Goal: Task Accomplishment & Management: Manage account settings

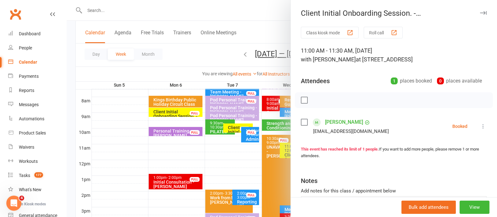
click at [480, 126] on icon at bounding box center [483, 126] width 6 height 6
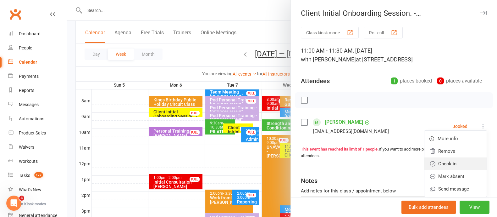
click at [427, 164] on link "Check in" at bounding box center [456, 163] width 62 height 13
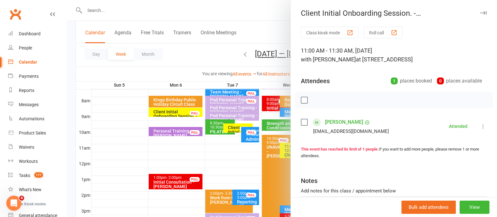
click at [480, 16] on button "button" at bounding box center [484, 13] width 8 height 8
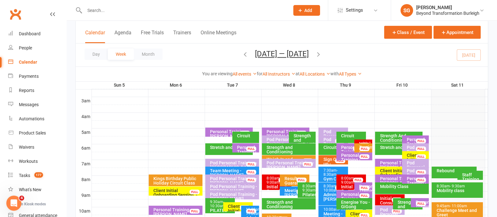
scroll to position [157, 0]
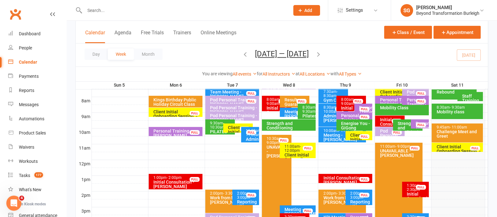
click at [456, 130] on div "Challenge Meet and Greet" at bounding box center [458, 133] width 45 height 9
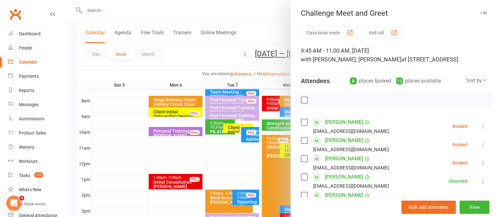
scroll to position [39, 0]
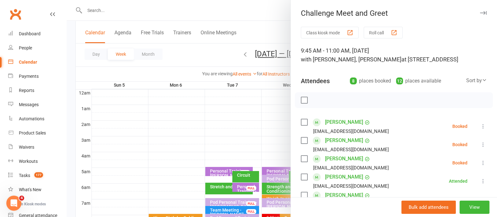
click at [480, 13] on icon "button" at bounding box center [483, 13] width 7 height 4
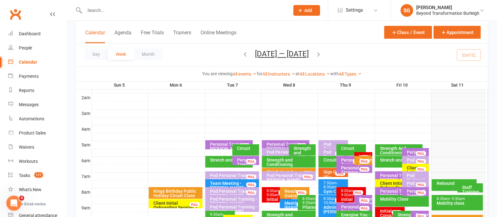
scroll to position [118, 0]
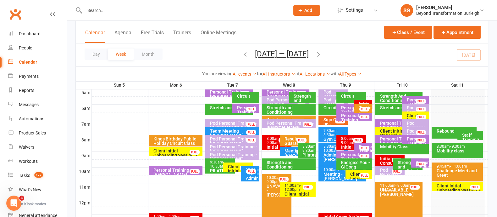
click at [458, 150] on div "Mobility class" at bounding box center [458, 150] width 45 height 4
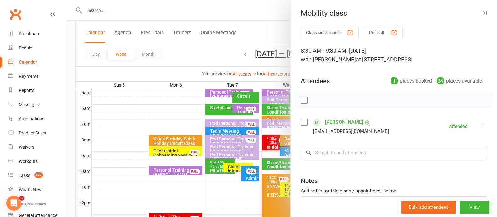
click at [480, 12] on icon "button" at bounding box center [483, 13] width 7 height 4
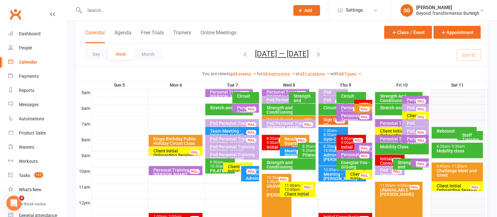
click at [319, 54] on icon "button" at bounding box center [318, 54] width 7 height 7
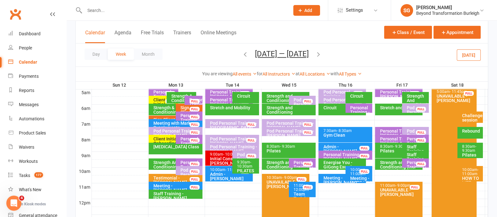
click at [157, 131] on div "Pod Personal Training - [PERSON_NAME], [PERSON_NAME]" at bounding box center [177, 135] width 48 height 13
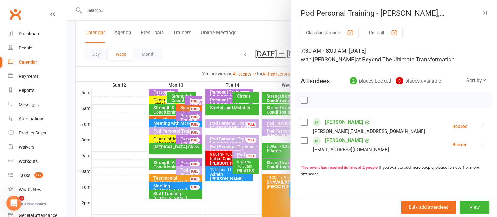
click at [480, 10] on button "button" at bounding box center [484, 13] width 8 height 8
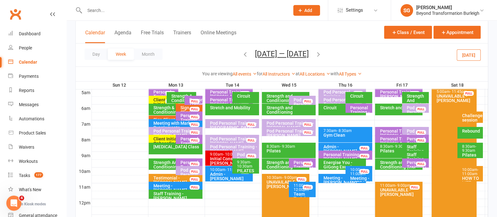
click at [185, 136] on div "Personal Training - [PERSON_NAME] [PERSON_NAME]" at bounding box center [190, 145] width 21 height 18
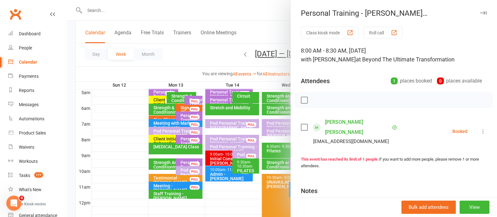
click at [480, 10] on button "button" at bounding box center [484, 13] width 8 height 8
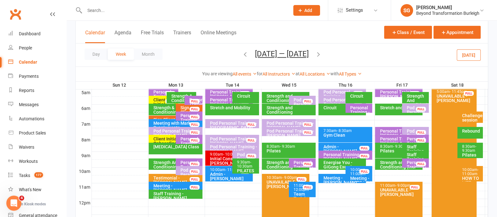
click at [172, 148] on div "[MEDICAL_DATA] Class" at bounding box center [177, 146] width 48 height 4
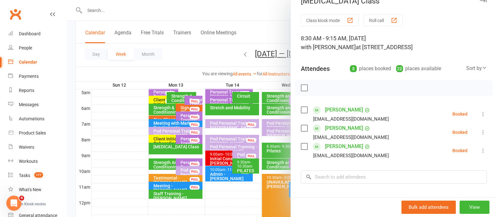
scroll to position [0, 0]
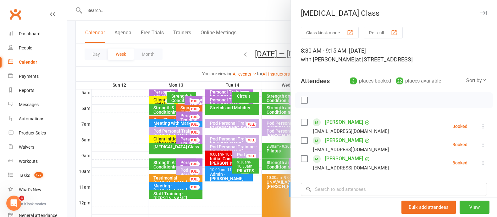
click at [480, 12] on icon "button" at bounding box center [483, 13] width 7 height 4
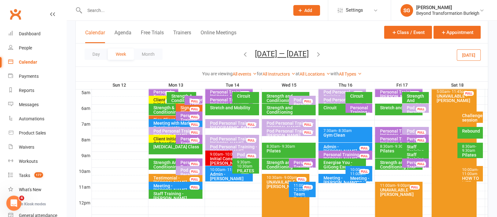
click at [170, 166] on div "Strength And Conditioning" at bounding box center [174, 164] width 42 height 9
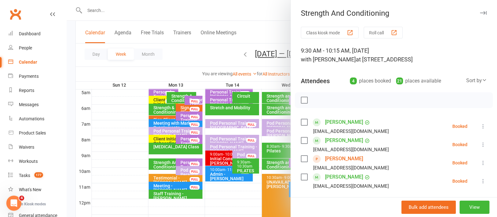
click at [480, 9] on button "button" at bounding box center [484, 13] width 8 height 8
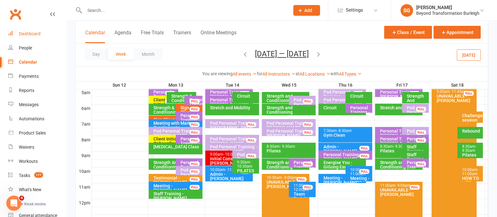
click at [29, 33] on div "Dashboard" at bounding box center [30, 33] width 22 height 5
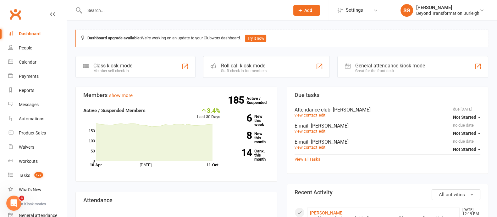
click at [32, 35] on div "Dashboard" at bounding box center [30, 33] width 22 height 5
click at [28, 61] on div "Calendar" at bounding box center [28, 61] width 18 height 5
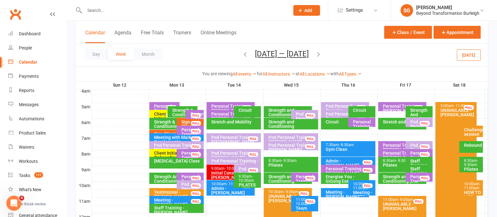
scroll to position [157, 0]
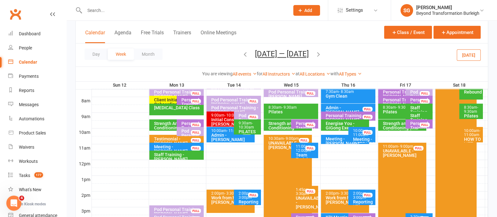
click at [244, 54] on icon "button" at bounding box center [245, 54] width 7 height 7
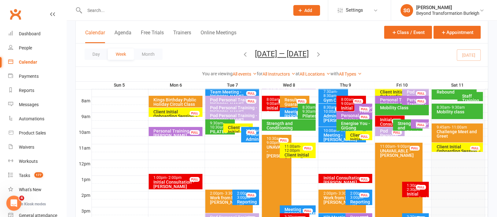
click at [384, 118] on div "Initial Consultation - [PERSON_NAME]" at bounding box center [392, 126] width 24 height 18
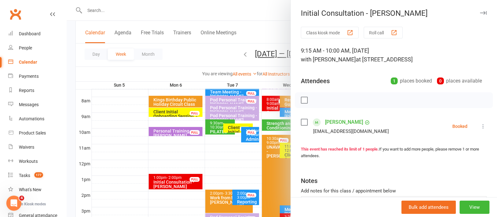
click at [480, 124] on icon at bounding box center [483, 126] width 6 height 6
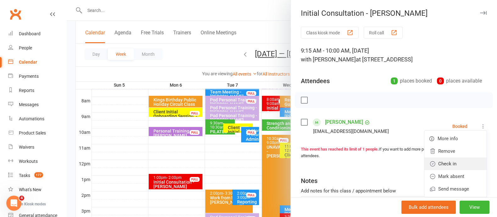
click at [447, 159] on link "Check in" at bounding box center [456, 163] width 62 height 13
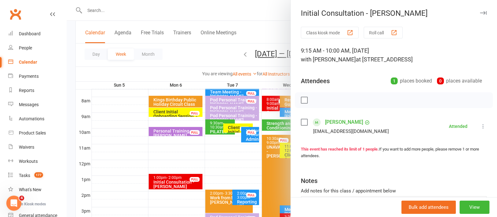
click at [226, 58] on div at bounding box center [282, 108] width 431 height 217
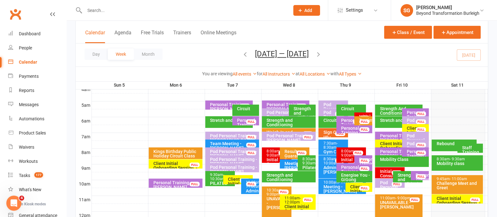
scroll to position [118, 0]
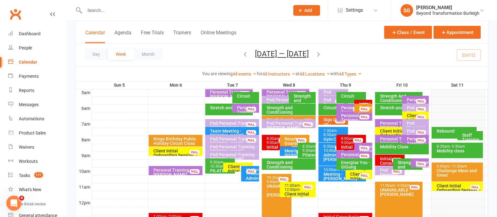
click at [458, 183] on div "Client Initial Onboarding Session. - [PERSON_NAME]..." at bounding box center [458, 189] width 45 height 13
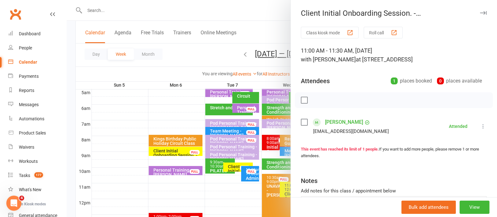
click at [480, 12] on icon "button" at bounding box center [483, 13] width 7 height 4
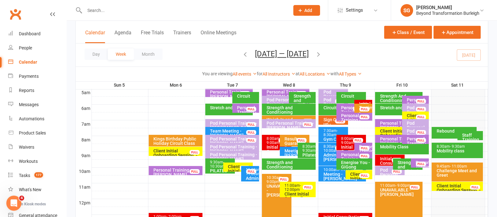
click at [410, 115] on div "Client Initial Onboarding Session. - [PERSON_NAME]" at bounding box center [417, 124] width 21 height 22
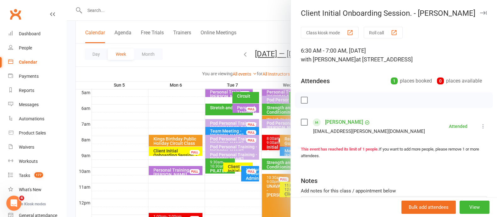
click at [480, 12] on icon "button" at bounding box center [483, 13] width 7 height 4
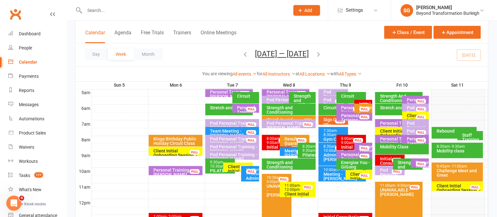
click at [389, 130] on div "Client Initial Onboarding Session. - [PERSON_NAME]" at bounding box center [401, 138] width 42 height 18
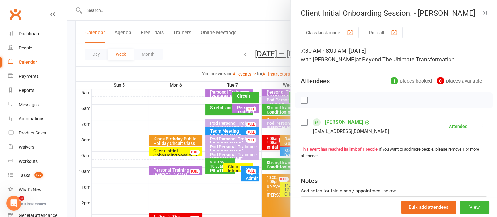
click at [467, 10] on div "Client Initial Onboarding Session. - [PERSON_NAME]" at bounding box center [394, 13] width 206 height 9
click at [480, 9] on button "button" at bounding box center [484, 13] width 8 height 8
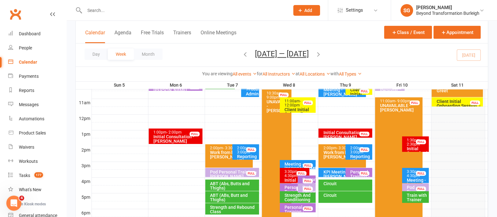
scroll to position [236, 0]
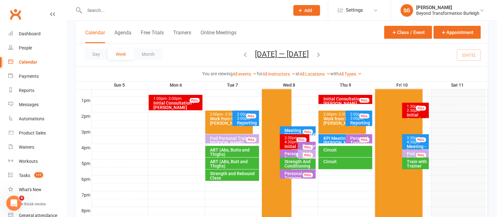
click at [409, 113] on div "Initial Consultation - [PERSON_NAME]" at bounding box center [417, 122] width 21 height 18
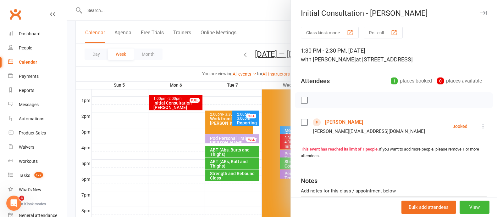
click at [480, 123] on icon at bounding box center [483, 126] width 6 height 6
click at [450, 150] on link "Remove" at bounding box center [456, 151] width 62 height 13
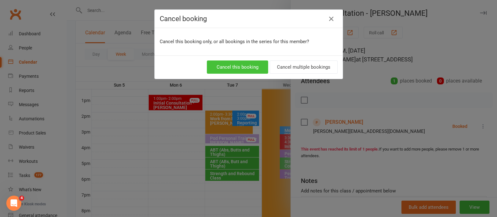
click at [246, 66] on button "Cancel this booking" at bounding box center [237, 66] width 61 height 13
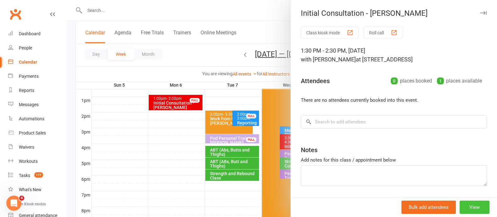
drag, startPoint x: 459, startPoint y: 206, endPoint x: 460, endPoint y: 201, distance: 5.8
click at [460, 207] on button "View" at bounding box center [475, 206] width 30 height 13
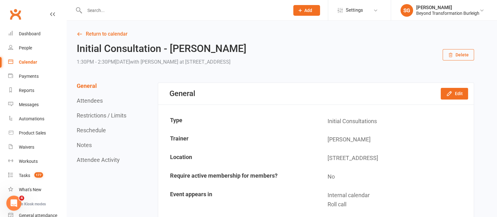
click at [467, 54] on button "Delete" at bounding box center [458, 54] width 31 height 11
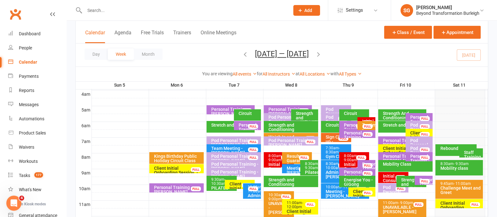
scroll to position [118, 0]
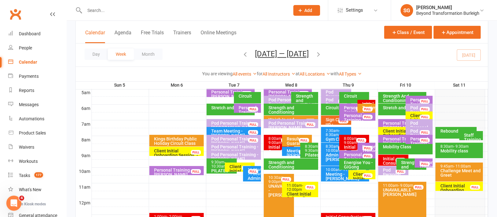
click at [349, 140] on span "- 9:00am" at bounding box center [351, 140] width 14 height 8
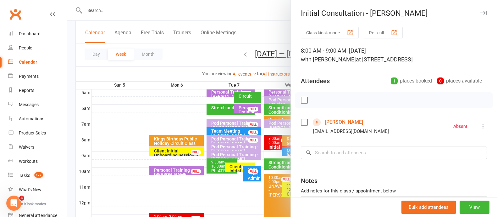
click at [480, 14] on icon "button" at bounding box center [483, 13] width 7 height 4
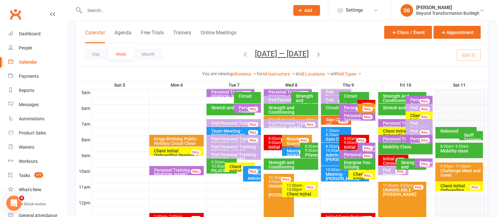
click at [360, 100] on div "Initial Consultation - [PERSON_NAME] FULL" at bounding box center [367, 104] width 18 height 9
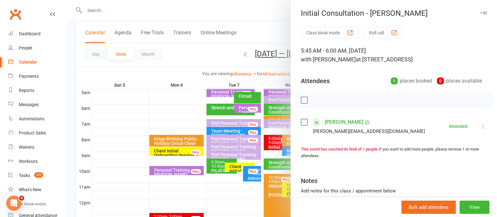
click at [480, 14] on icon "button" at bounding box center [483, 13] width 7 height 4
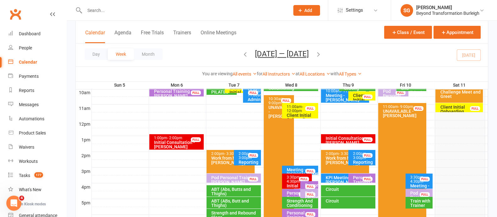
scroll to position [236, 0]
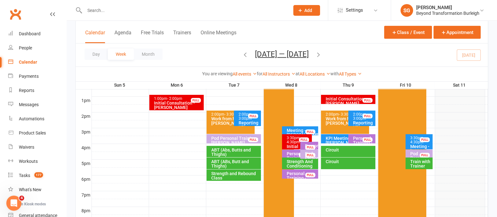
click at [341, 152] on div "Circuit" at bounding box center [350, 150] width 49 height 4
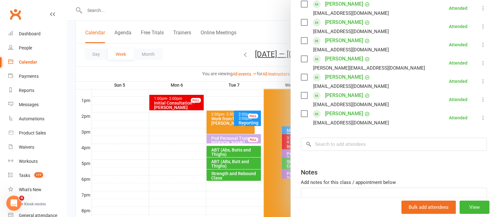
scroll to position [0, 0]
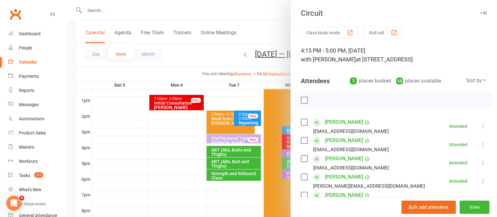
click at [480, 13] on icon "button" at bounding box center [483, 13] width 7 height 4
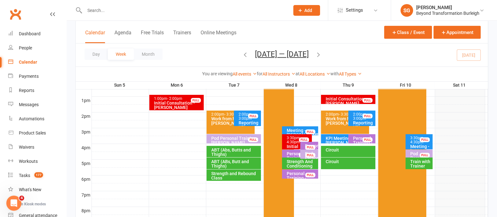
click at [340, 162] on div "Circuit" at bounding box center [350, 161] width 49 height 4
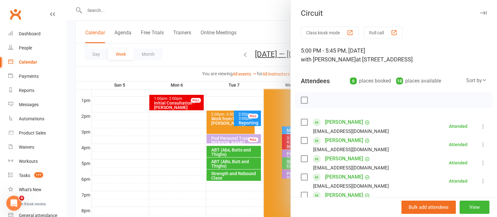
click at [480, 12] on icon "button" at bounding box center [483, 13] width 7 height 4
